Goal: Complete application form

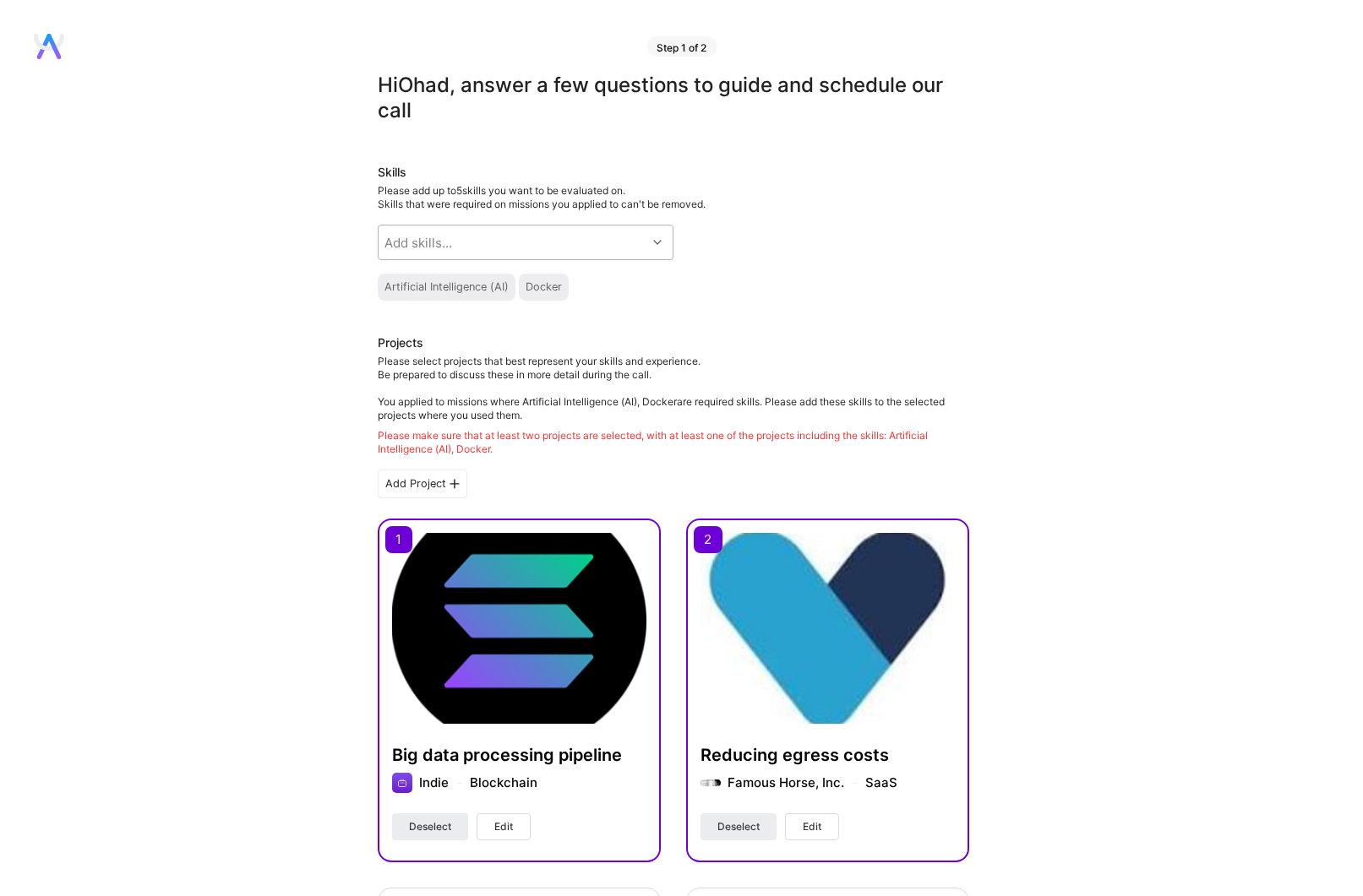
click at [561, 254] on div "Add skills..." at bounding box center [512, 242] width 268 height 34
click at [737, 223] on div "Skills Please add up to 5 skills you want to be evaluated on. Skills that were …" at bounding box center [673, 233] width 591 height 137
click at [482, 286] on div "Artificial Intelligence (AI)" at bounding box center [446, 287] width 125 height 14
click at [565, 279] on div "Docker" at bounding box center [544, 287] width 50 height 27
click at [664, 244] on div at bounding box center [659, 242] width 26 height 22
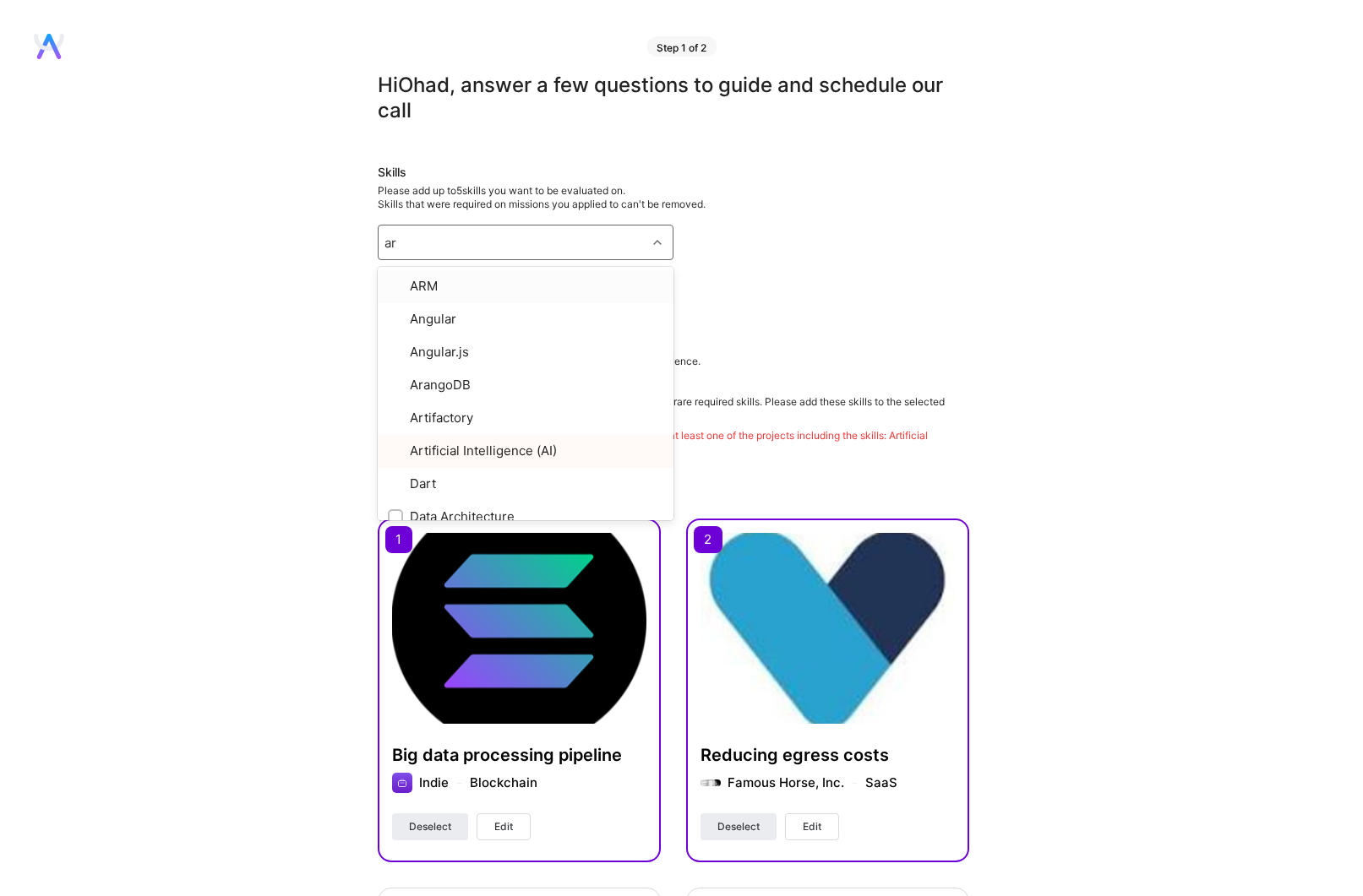
type input "arc"
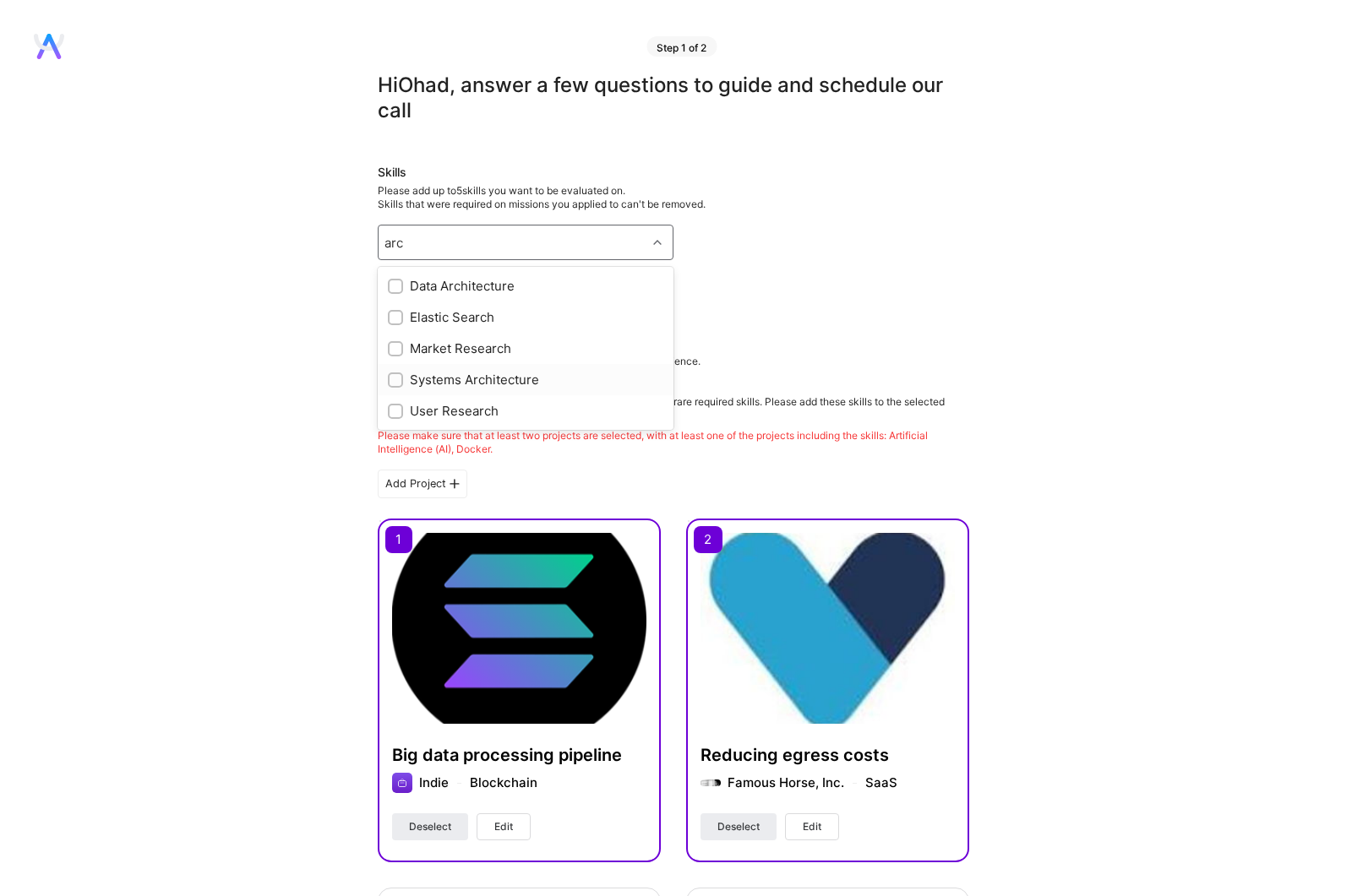
click at [462, 380] on div "Systems Architecture" at bounding box center [525, 379] width 275 height 17
checkbox input "true"
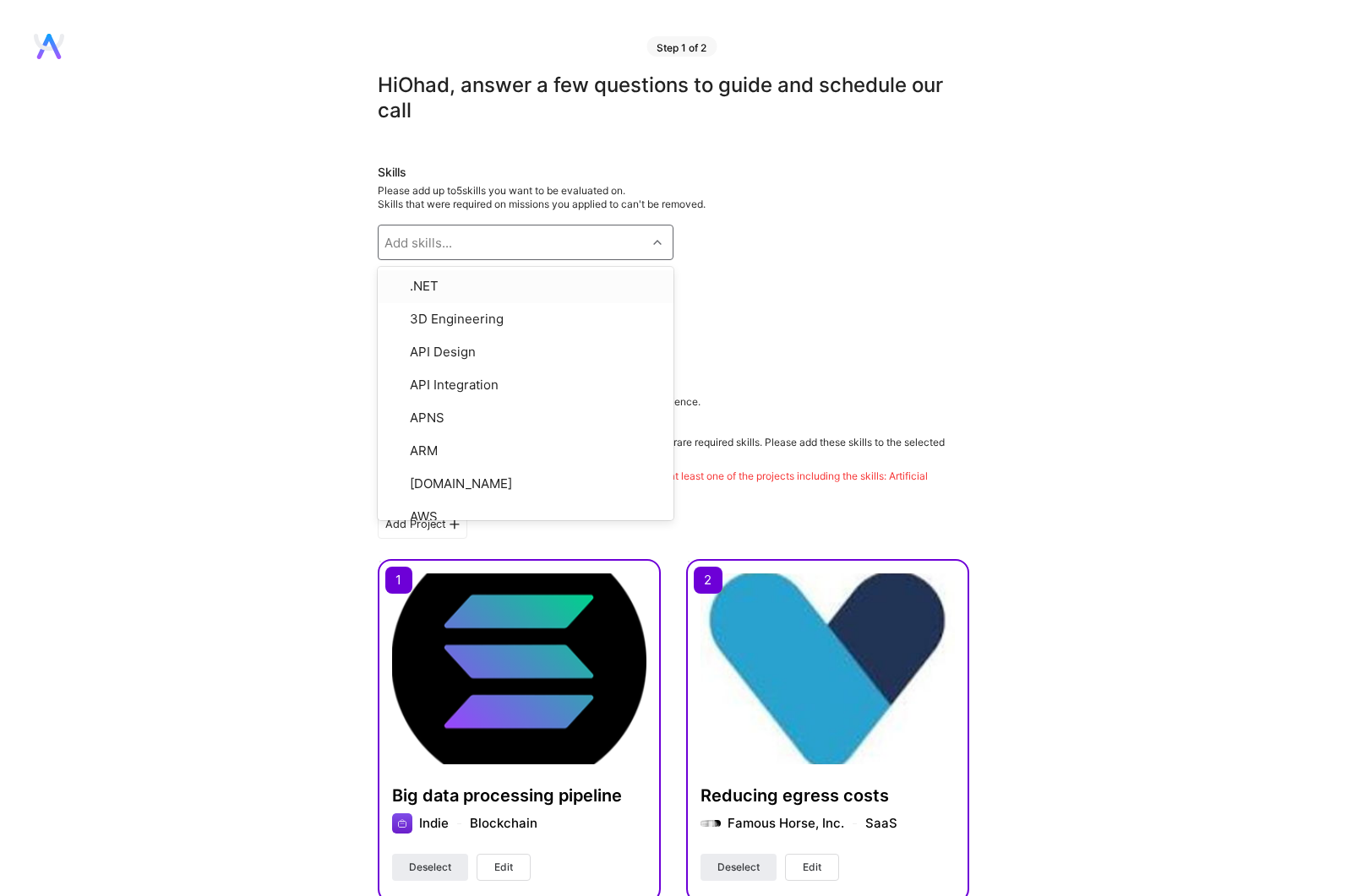
click at [472, 246] on div "Add skills..." at bounding box center [512, 242] width 268 height 34
type input "s"
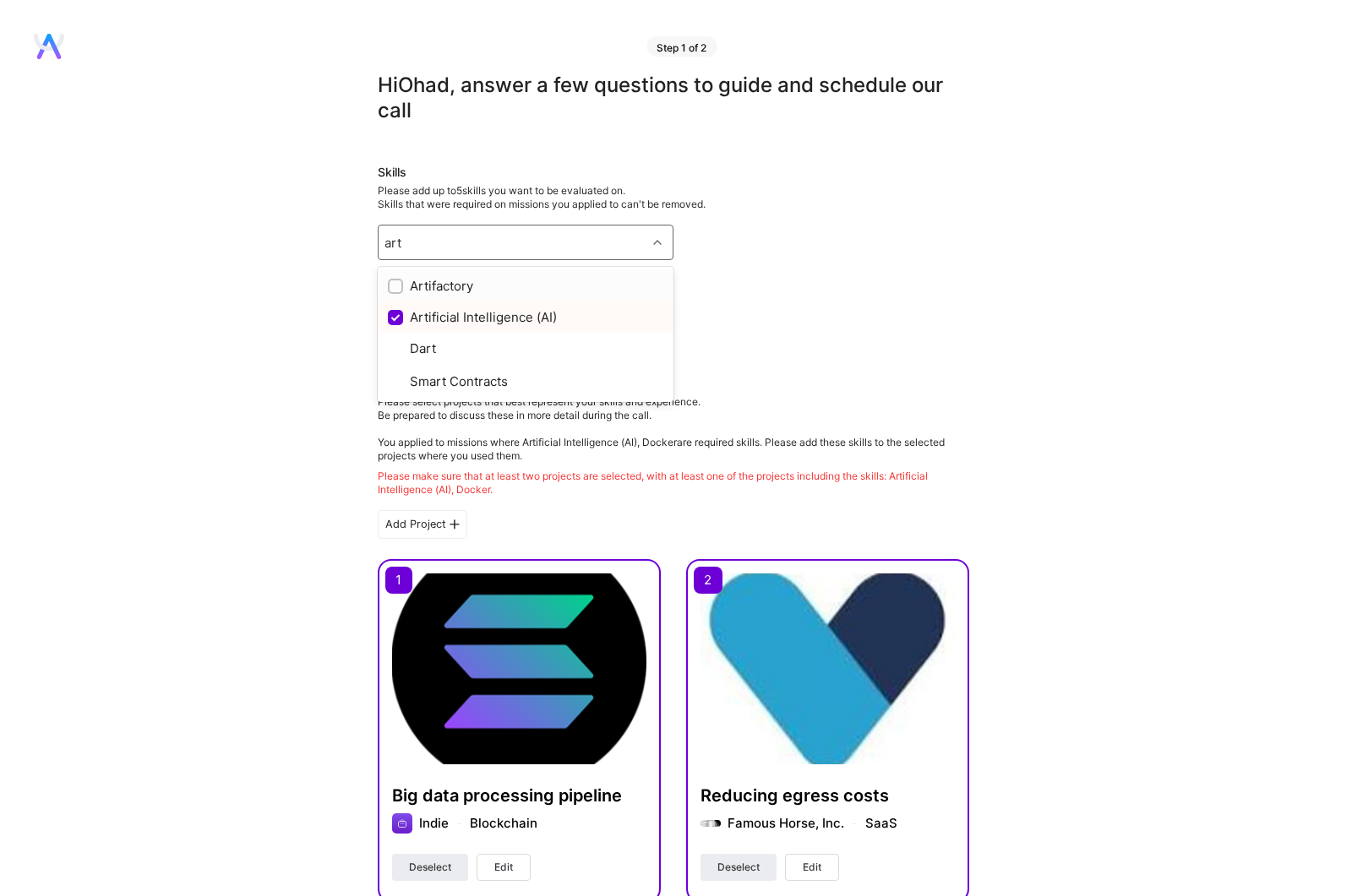
type input "arti"
click at [395, 319] on input "checkbox" at bounding box center [397, 319] width 15 height 15
checkbox input "true"
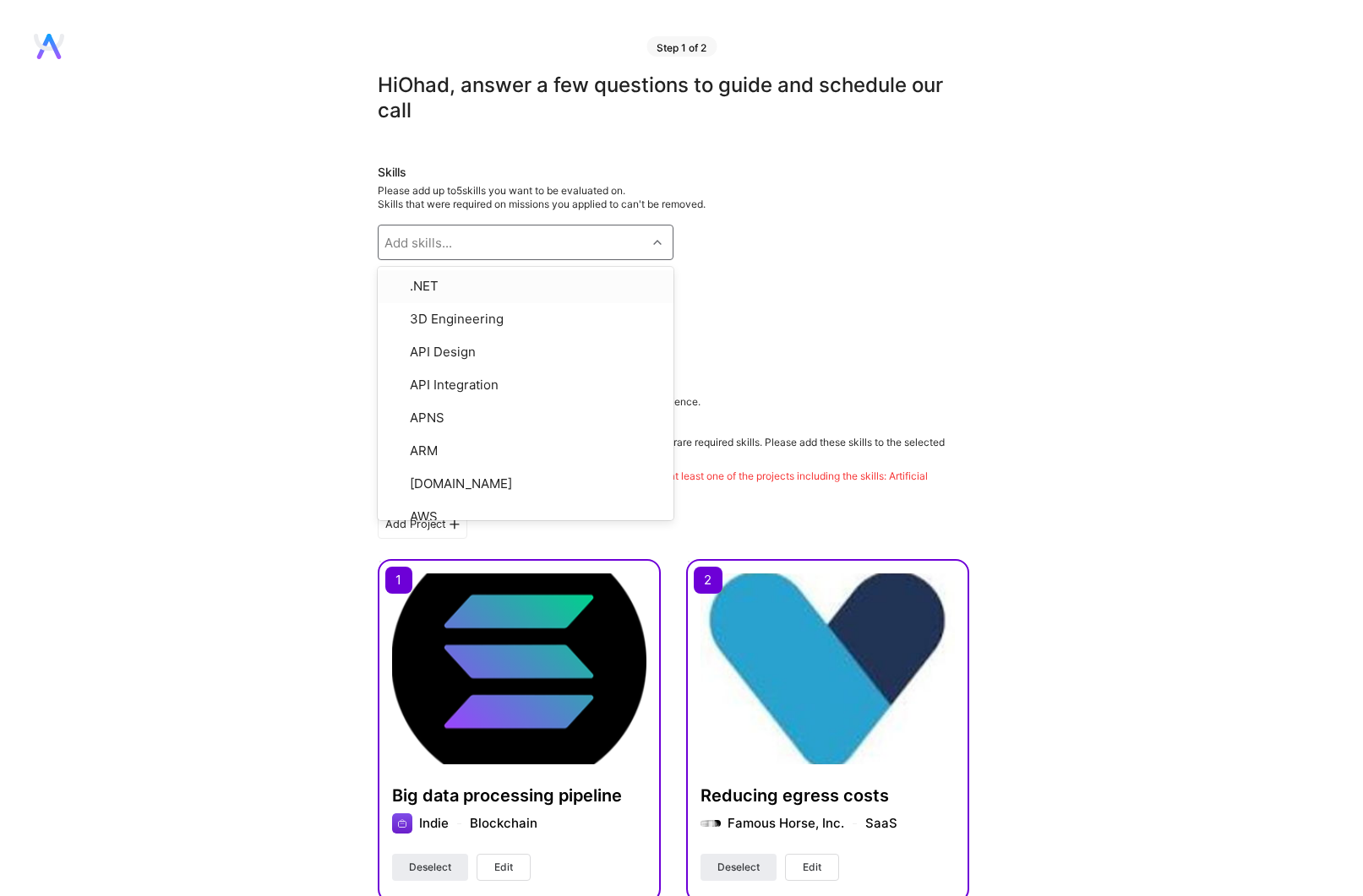
click at [569, 186] on div "Please add up to 5 skills you want to be evaluated on. Skills that were require…" at bounding box center [673, 198] width 591 height 27
click at [492, 242] on div "Add skills..." at bounding box center [512, 242] width 268 height 34
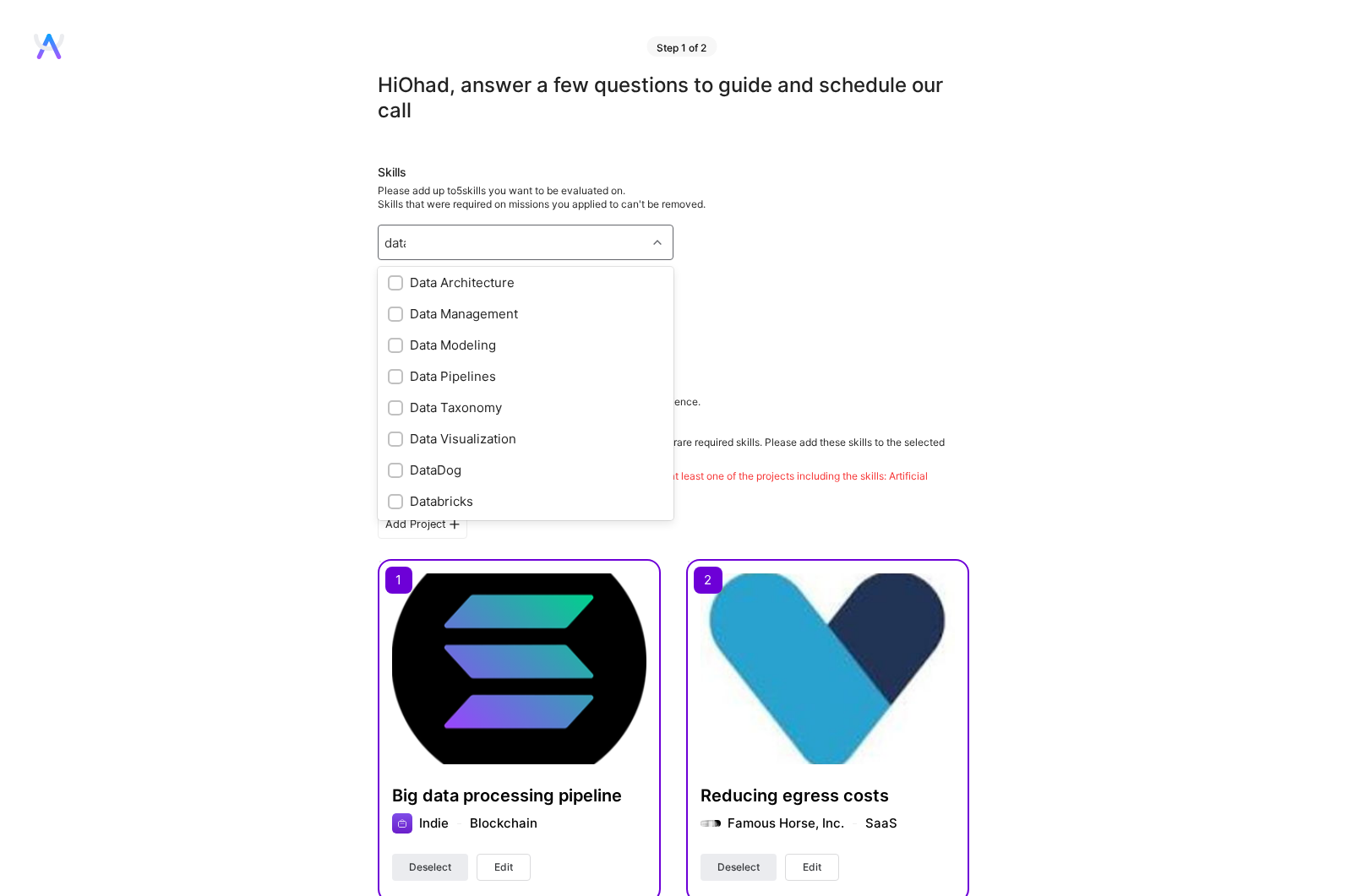
scroll to position [35, 0]
type input "data"
click at [755, 302] on div "Skills Please add up to 5 skills you want to be evaluated on. Skills that were …" at bounding box center [673, 253] width 591 height 178
